Goal: Task Accomplishment & Management: Use online tool/utility

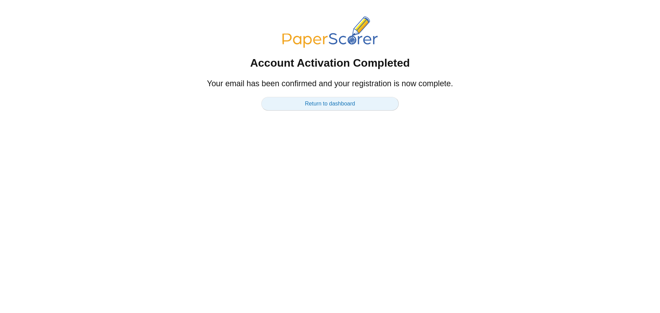
click at [318, 109] on link "Return to dashboard" at bounding box center [329, 104] width 137 height 14
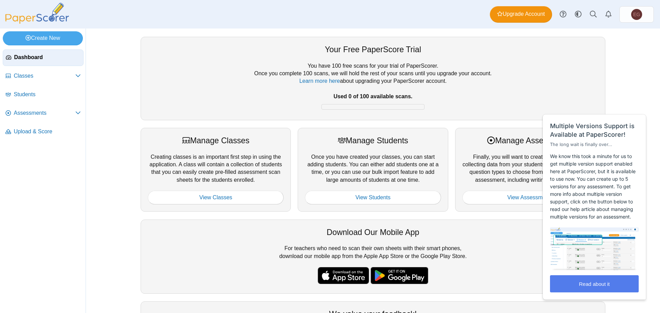
click at [628, 84] on div "Your Free PaperScore Trial You have 100 free scans for your trial of PaperScore…" at bounding box center [373, 171] width 574 height 284
click at [23, 115] on span "Assessments" at bounding box center [44, 113] width 61 height 8
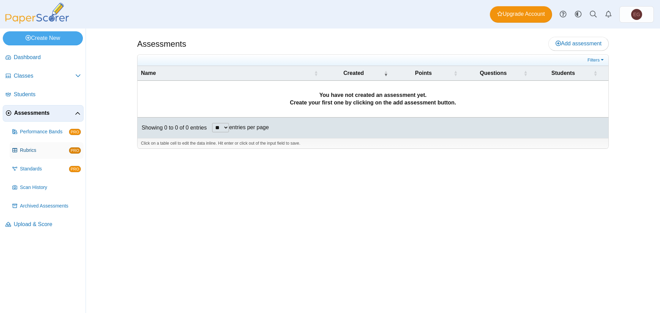
click at [38, 150] on span "Rubrics" at bounding box center [44, 150] width 49 height 7
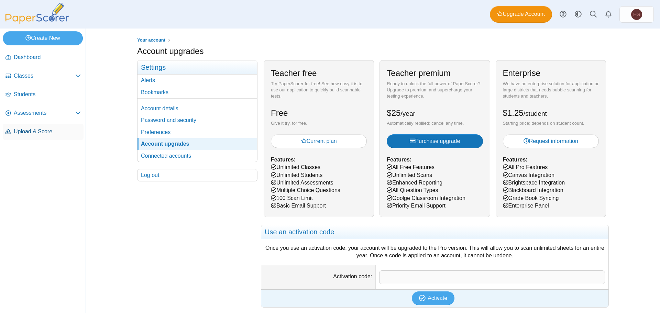
click at [23, 131] on span "Upload & Score" at bounding box center [47, 132] width 67 height 8
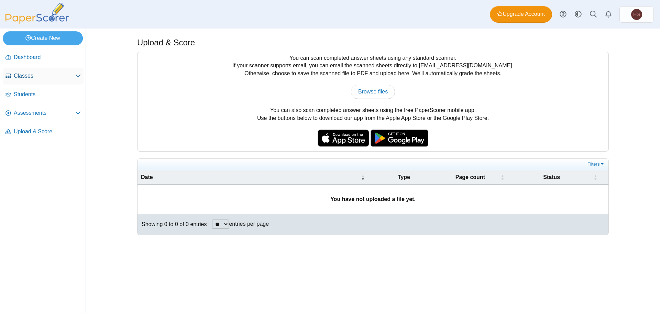
click at [30, 79] on span "Classes" at bounding box center [44, 76] width 61 height 8
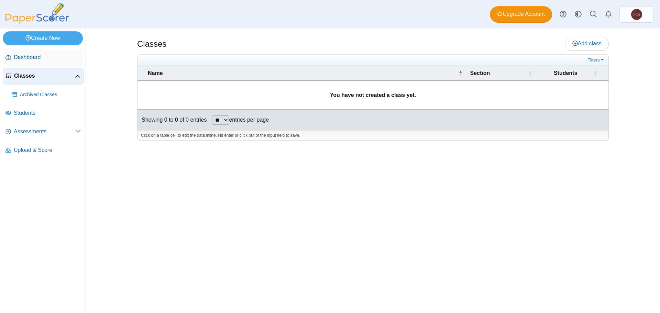
click at [31, 57] on span "Dashboard" at bounding box center [47, 58] width 67 height 8
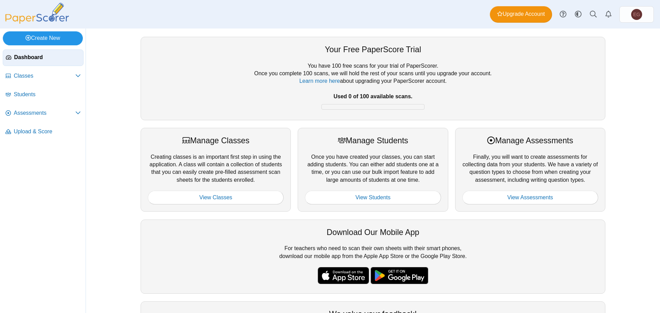
click at [49, 38] on link "Create New" at bounding box center [43, 38] width 80 height 14
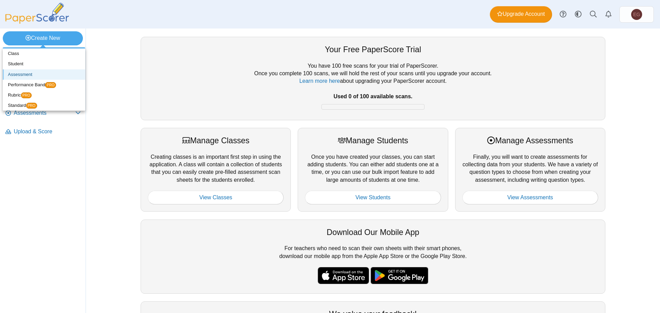
click at [43, 73] on link "Assessment" at bounding box center [44, 74] width 82 height 10
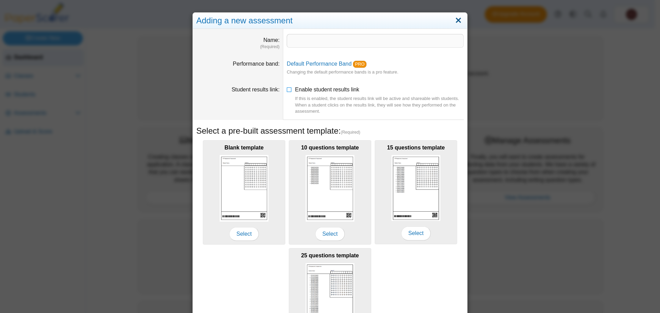
click at [457, 20] on link "Close" at bounding box center [458, 21] width 11 height 12
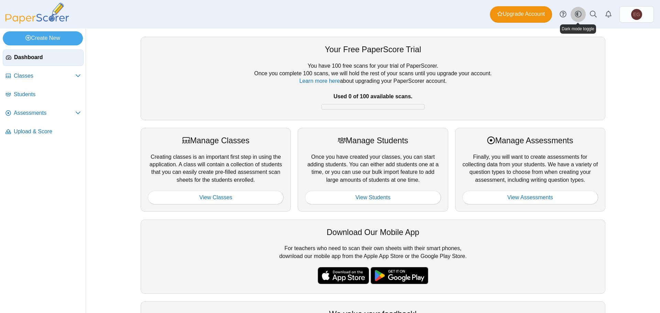
click at [577, 16] on icon "Style variation" at bounding box center [577, 14] width 7 height 7
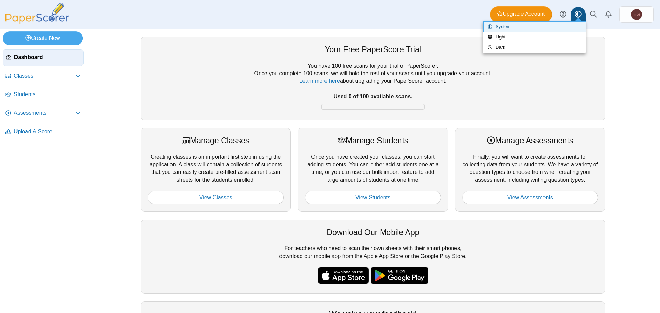
click at [577, 16] on icon "Style variation" at bounding box center [577, 14] width 7 height 7
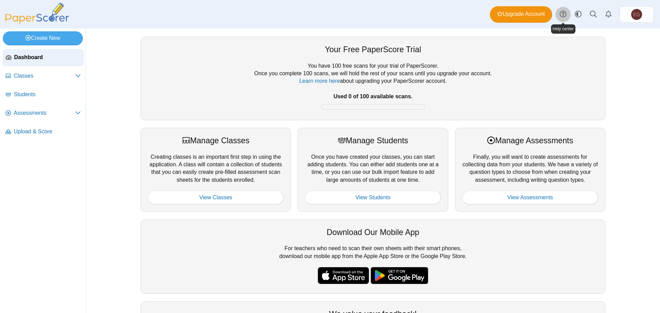
click at [562, 16] on icon at bounding box center [562, 14] width 7 height 7
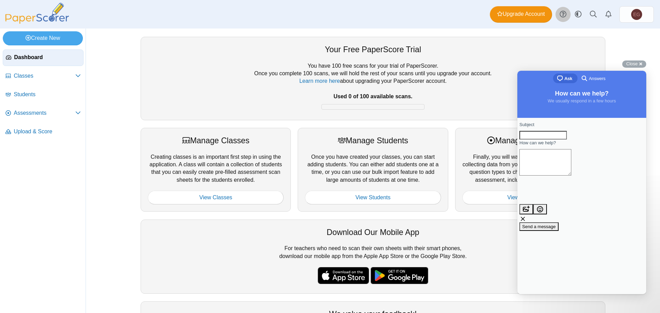
click at [562, 16] on icon at bounding box center [562, 14] width 7 height 7
